Goal: Information Seeking & Learning: Find specific page/section

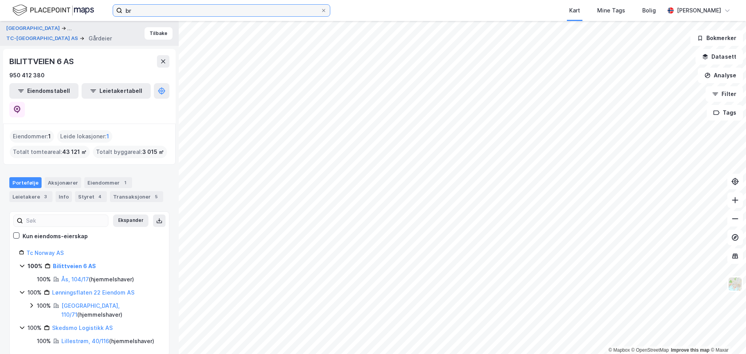
click at [165, 10] on input "br" at bounding box center [221, 11] width 198 height 12
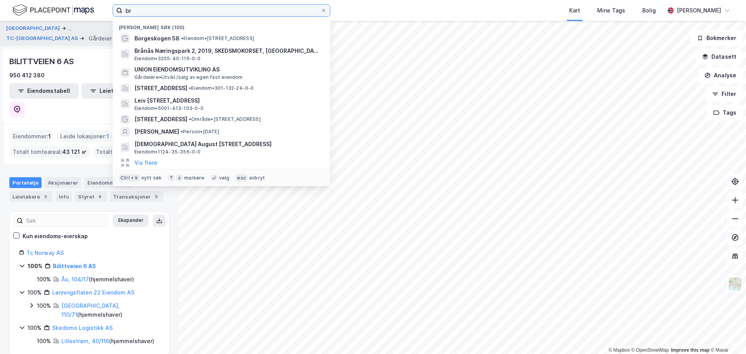
click at [165, 10] on input "br" at bounding box center [221, 11] width 198 height 12
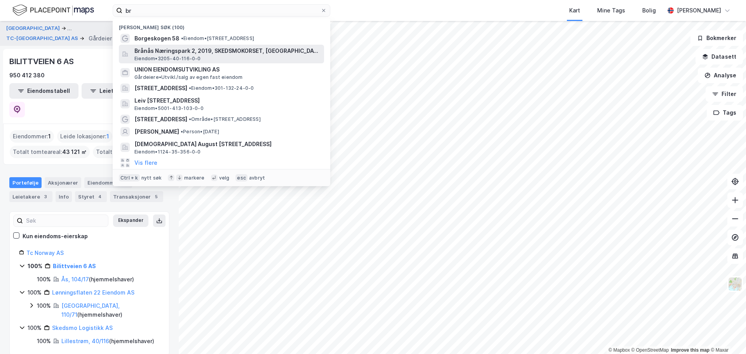
click at [181, 54] on span "Brånås Næringspark 2, 2019, SKEDSMOKORSET, [GEOGRAPHIC_DATA]" at bounding box center [227, 50] width 186 height 9
